Goal: Check status: Check status

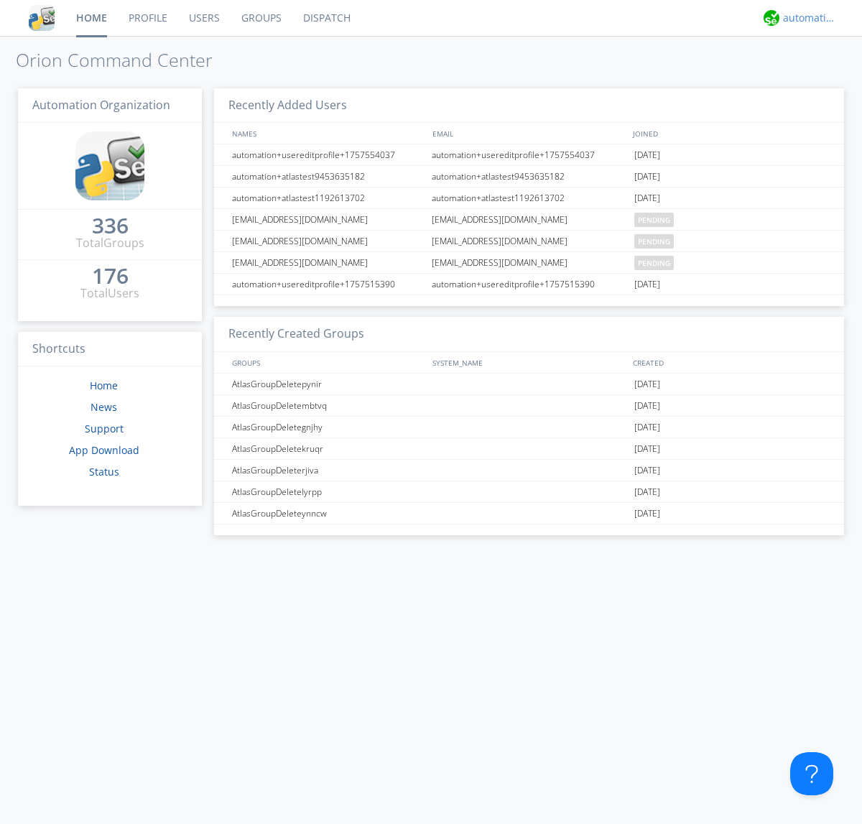
click at [806, 18] on div "automation+atlas" at bounding box center [810, 18] width 54 height 14
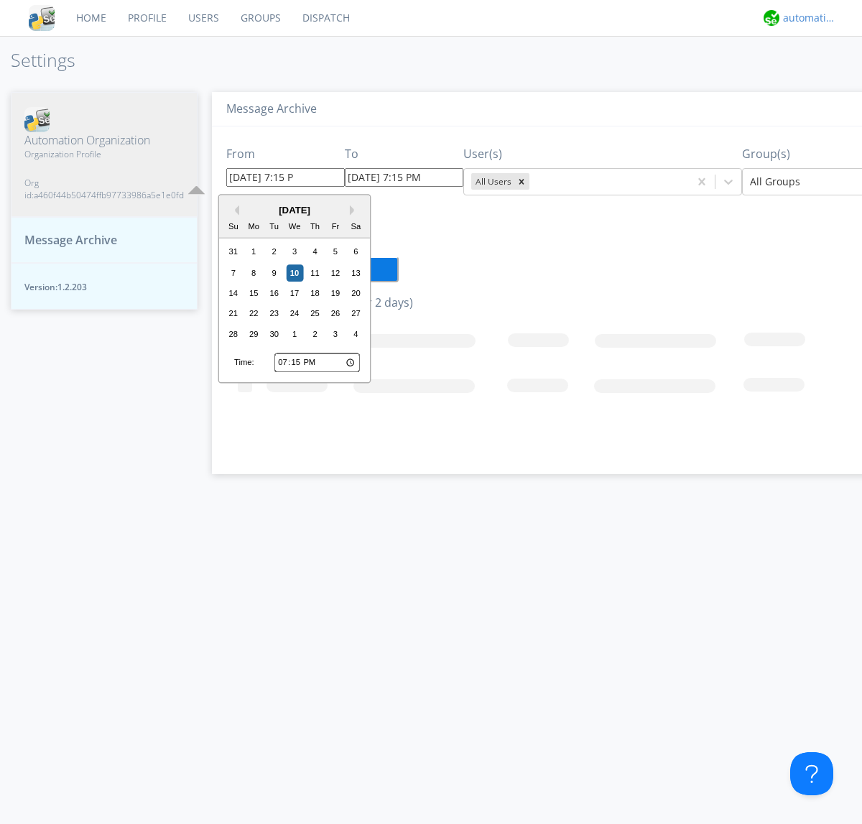
type input "[DATE] 7:15 PM"
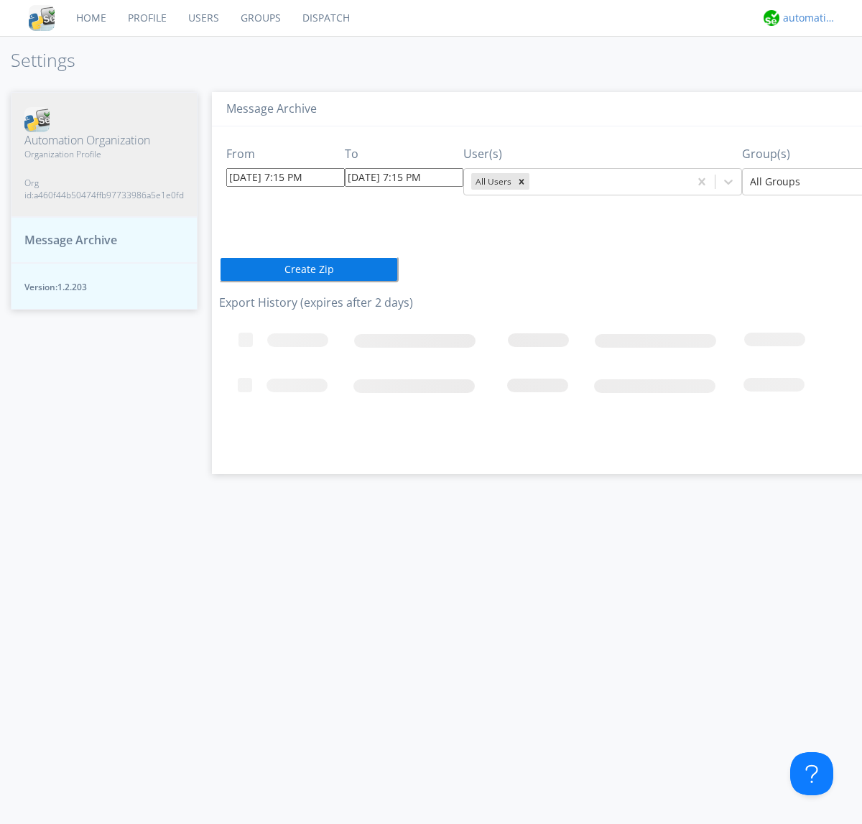
click at [806, 18] on div "automation+atlas" at bounding box center [810, 18] width 54 height 14
